Goal: Check status

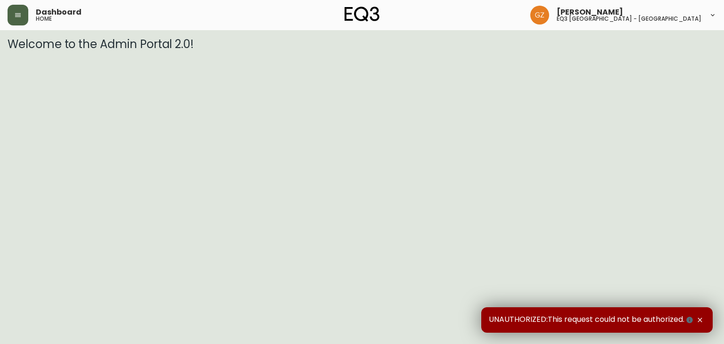
click at [23, 16] on button "button" at bounding box center [18, 15] width 21 height 21
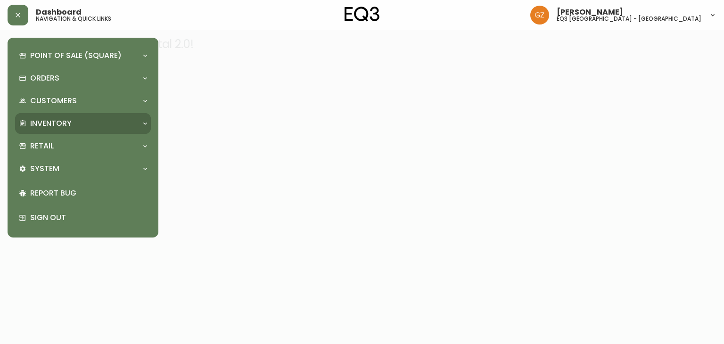
click at [75, 119] on div "Inventory" at bounding box center [78, 123] width 119 height 10
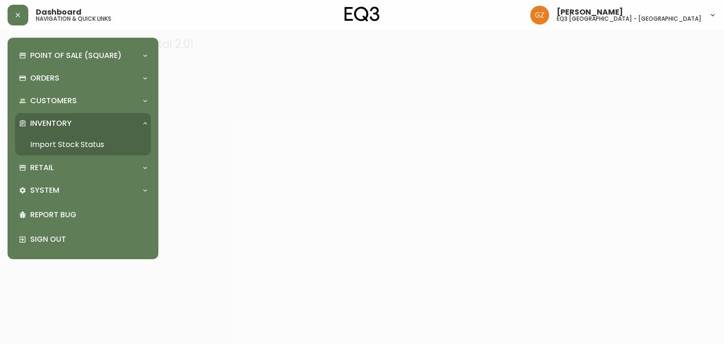
click at [74, 139] on link "Import Stock Status" at bounding box center [83, 145] width 136 height 22
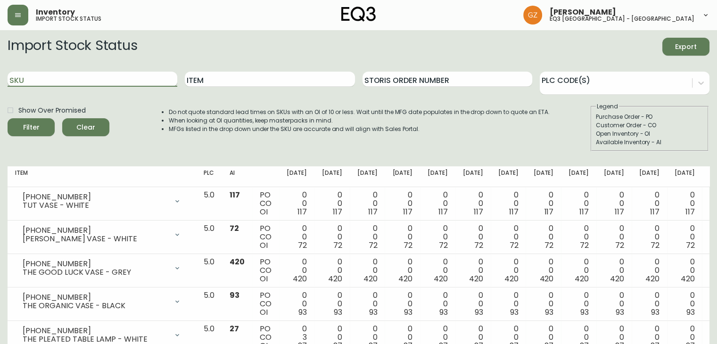
click at [52, 85] on input "SKU" at bounding box center [93, 79] width 170 height 15
click at [36, 76] on input "SKU" at bounding box center [93, 79] width 170 height 15
paste input "3180-212-1-A"
type input "3180-212-1-A"
click at [30, 129] on icon "submit" at bounding box center [28, 126] width 10 height 10
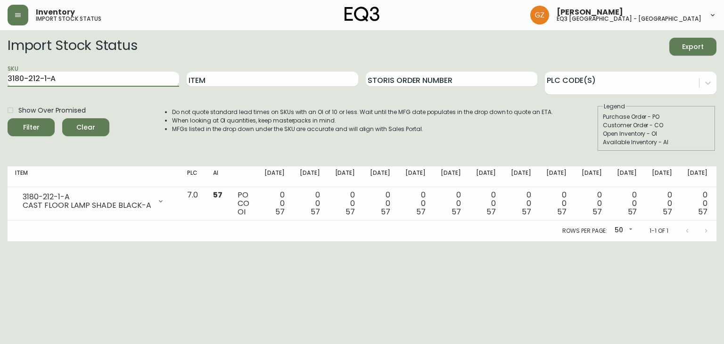
drag, startPoint x: 66, startPoint y: 76, endPoint x: 0, endPoint y: 55, distance: 69.6
click at [0, 55] on main "Import Stock Status Export SKU 3180-212-1-A Item Storis Order Number PLC Code(s…" at bounding box center [362, 135] width 724 height 211
paste input "3180-212-1-C"
type input "3180-212-1-C"
click at [25, 132] on div "Filter" at bounding box center [31, 128] width 16 height 12
